Goal: Transaction & Acquisition: Purchase product/service

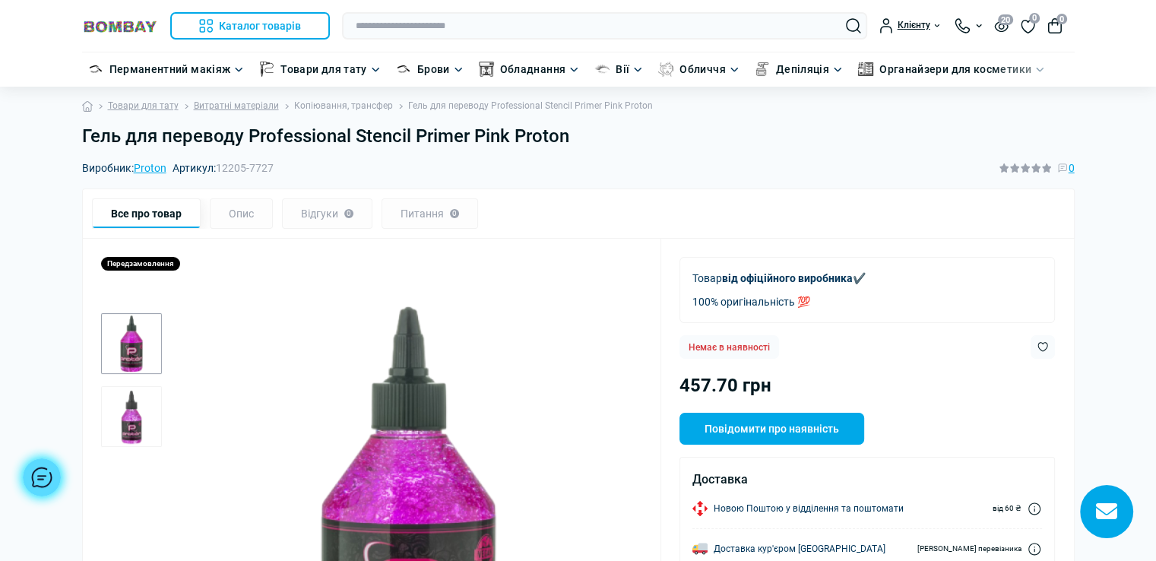
click at [350, 106] on link "Копіювання, трансфер" at bounding box center [343, 106] width 99 height 14
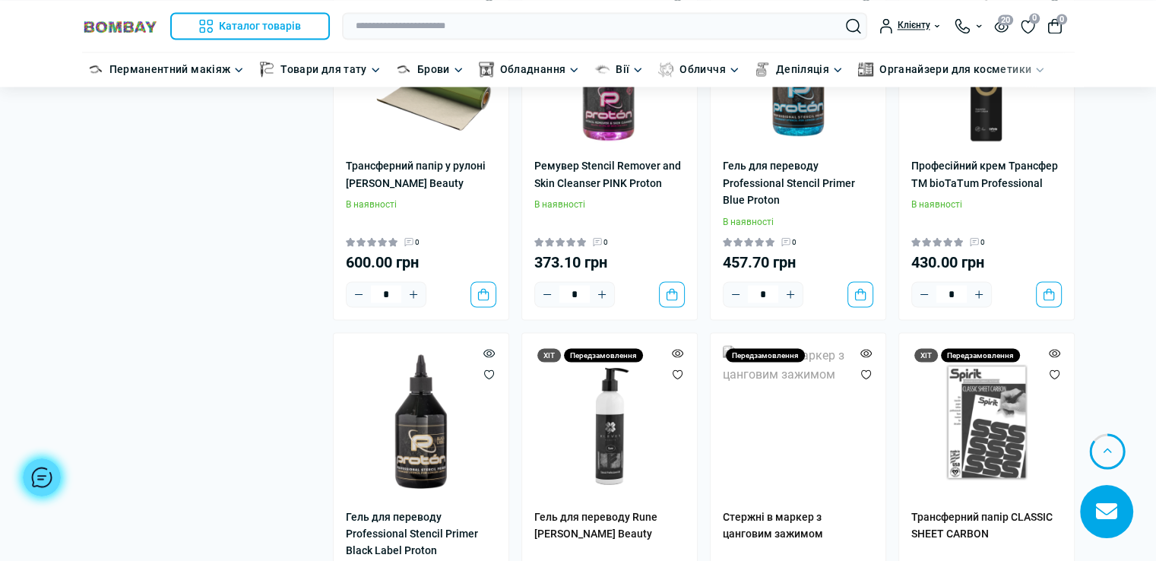
scroll to position [2820, 0]
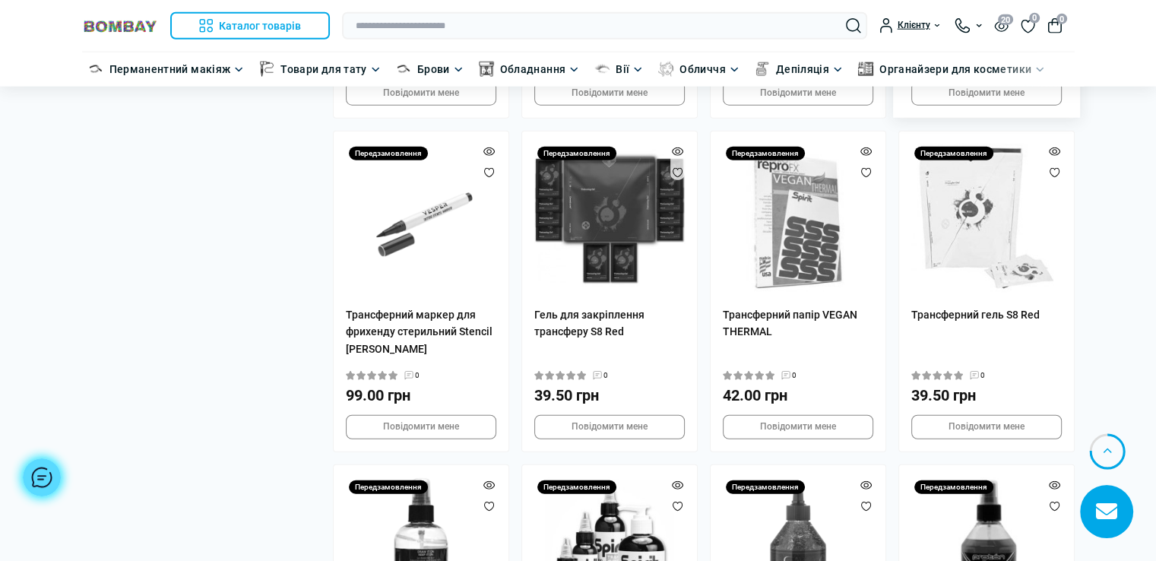
scroll to position [4030, 0]
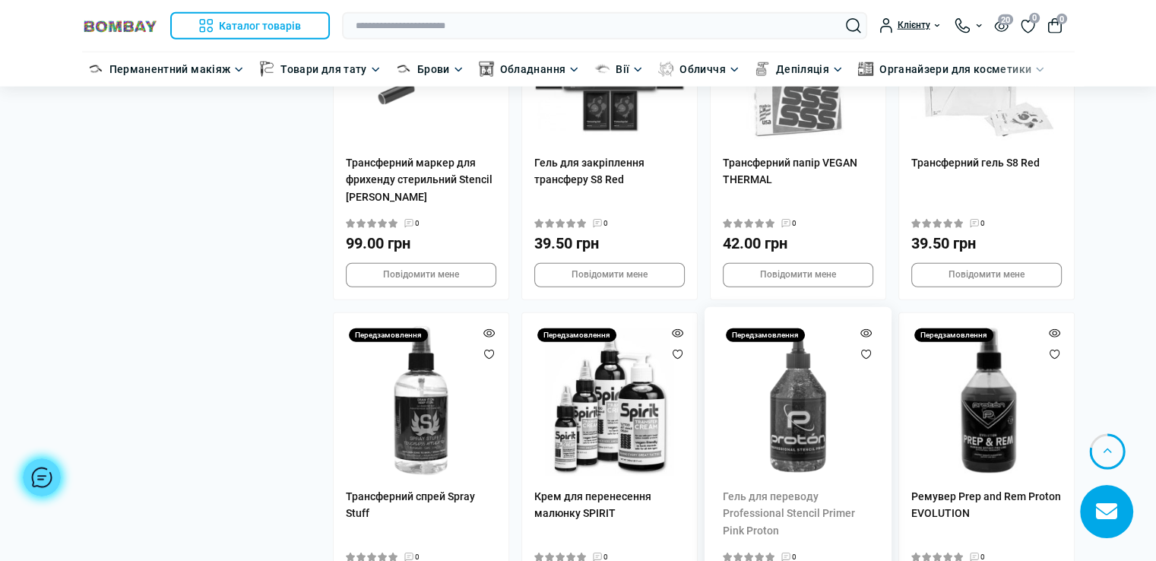
click at [807, 370] on img at bounding box center [798, 400] width 151 height 151
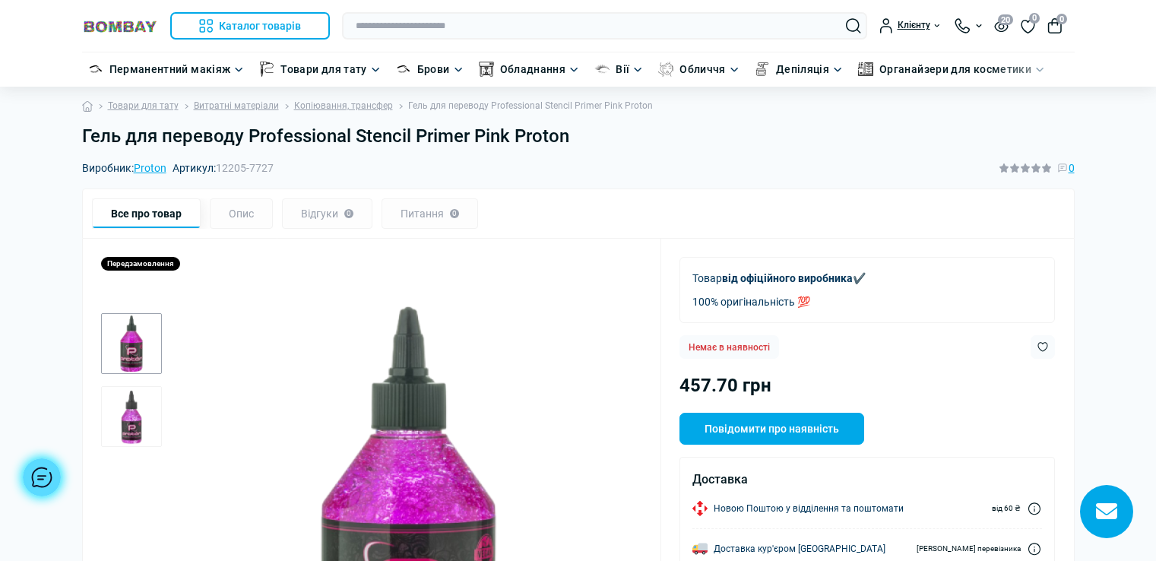
click at [569, 137] on h1 "Гель для переводу Professional Stencil Primer Pink Proton" at bounding box center [578, 136] width 993 height 22
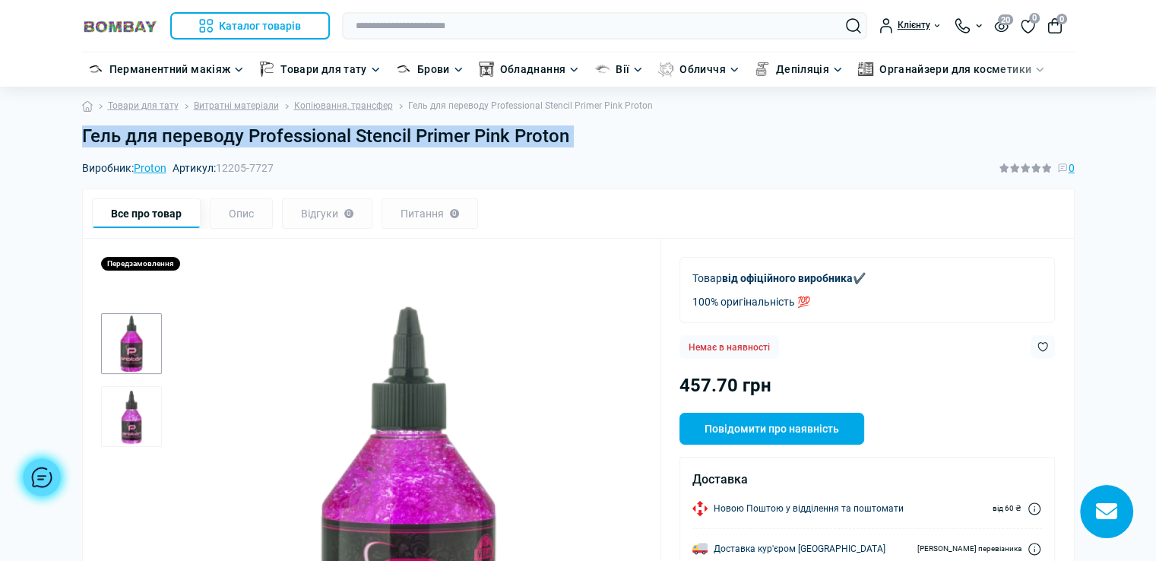
click at [569, 137] on h1 "Гель для переводу Professional Stencil Primer Pink Proton" at bounding box center [578, 136] width 993 height 22
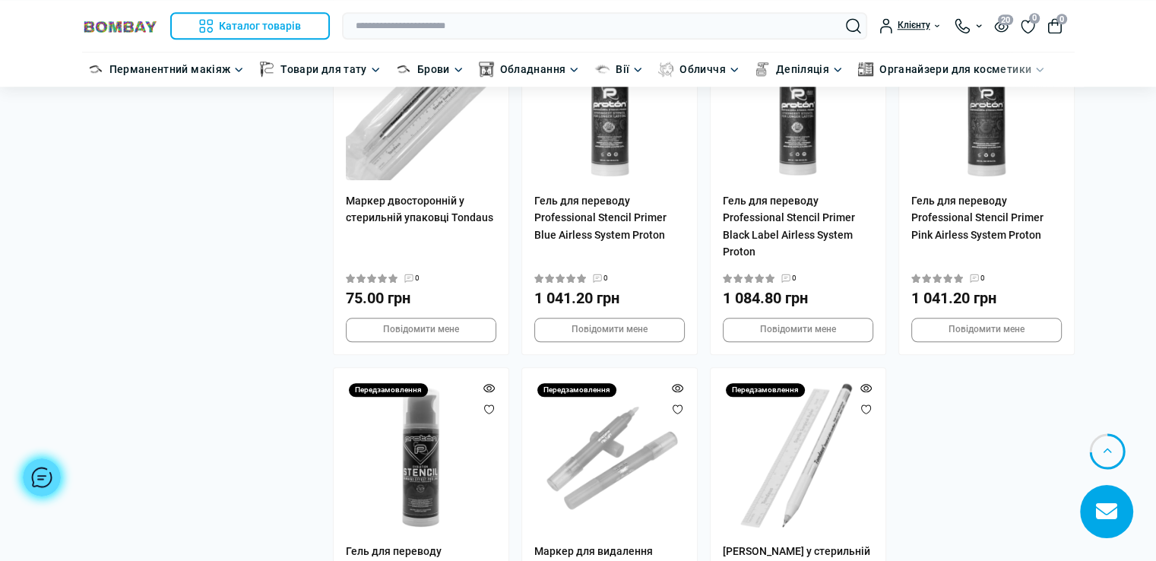
scroll to position [1486, 0]
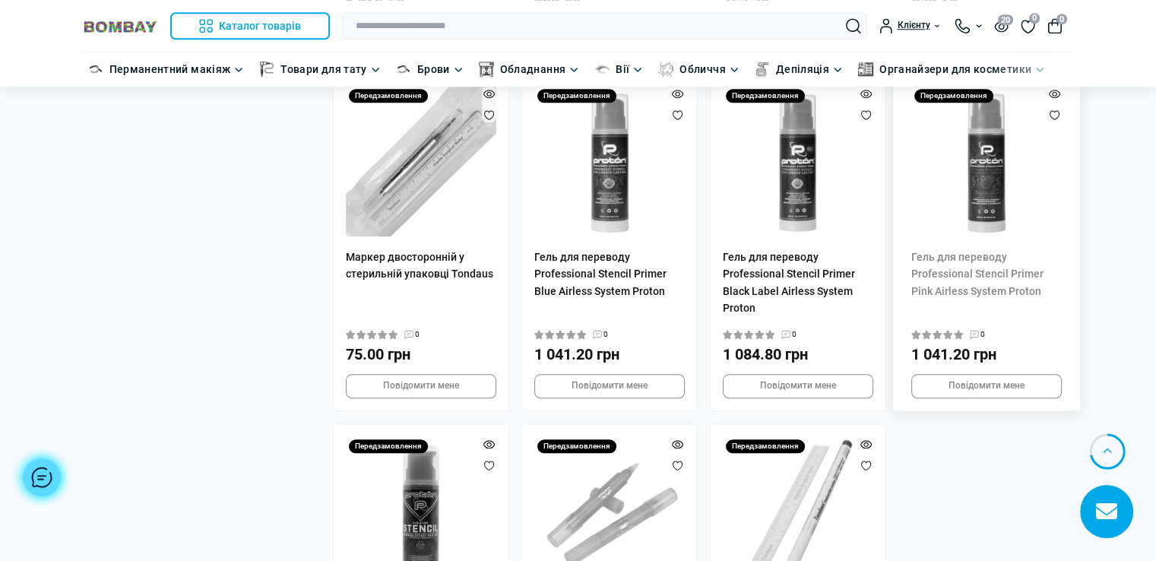
click at [985, 195] on img at bounding box center [987, 161] width 151 height 151
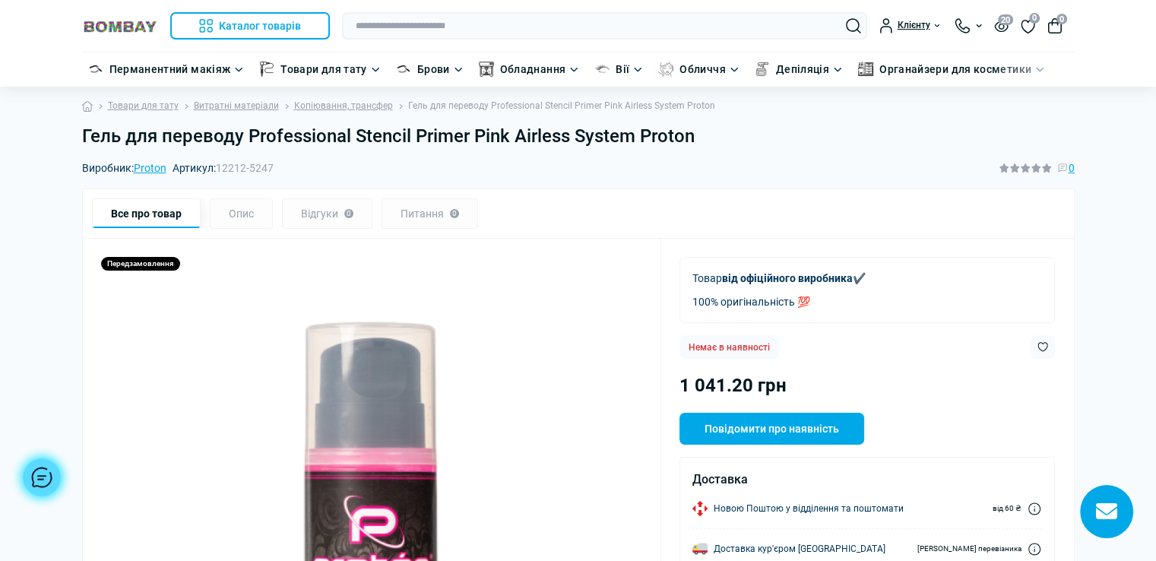
click at [701, 139] on h1 "Гель для переводу Professional Stencil Primer Pink Airless System Proton" at bounding box center [578, 136] width 993 height 22
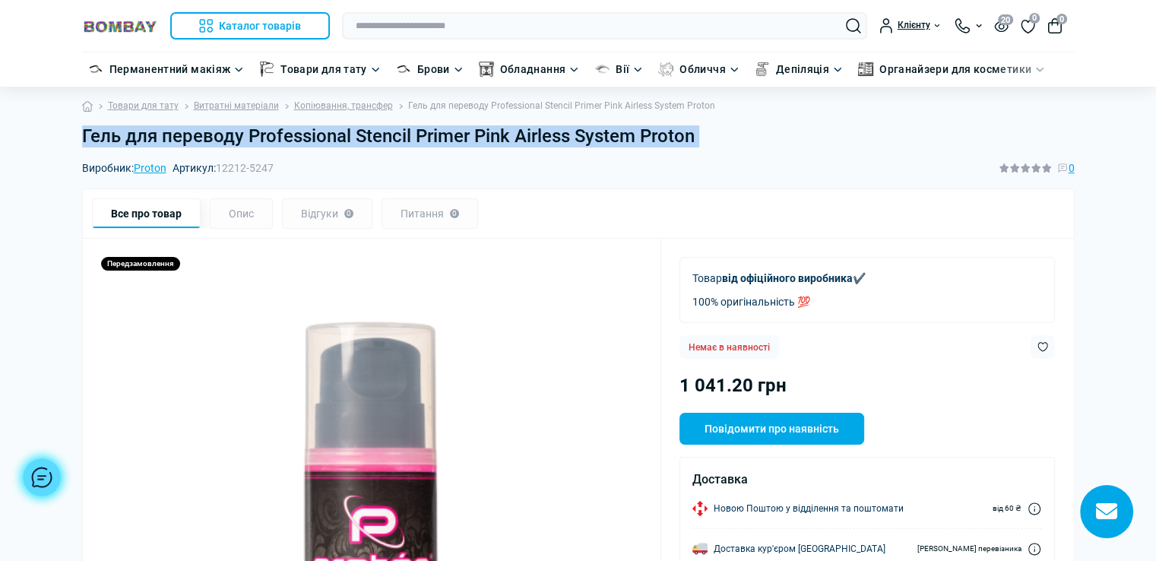
click at [701, 139] on h1 "Гель для переводу Professional Stencil Primer Pink Airless System Proton" at bounding box center [578, 136] width 993 height 22
copy main "Гель для переводу Professional Stencil Primer Pink Airless System Proton"
